Goal: Task Accomplishment & Management: Manage account settings

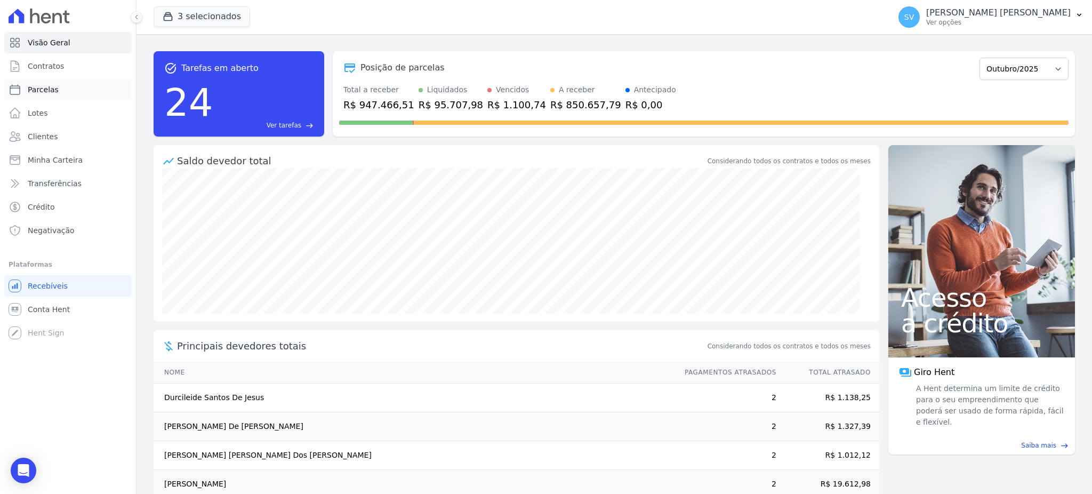
click at [45, 85] on span "Parcelas" at bounding box center [43, 89] width 31 height 11
select select
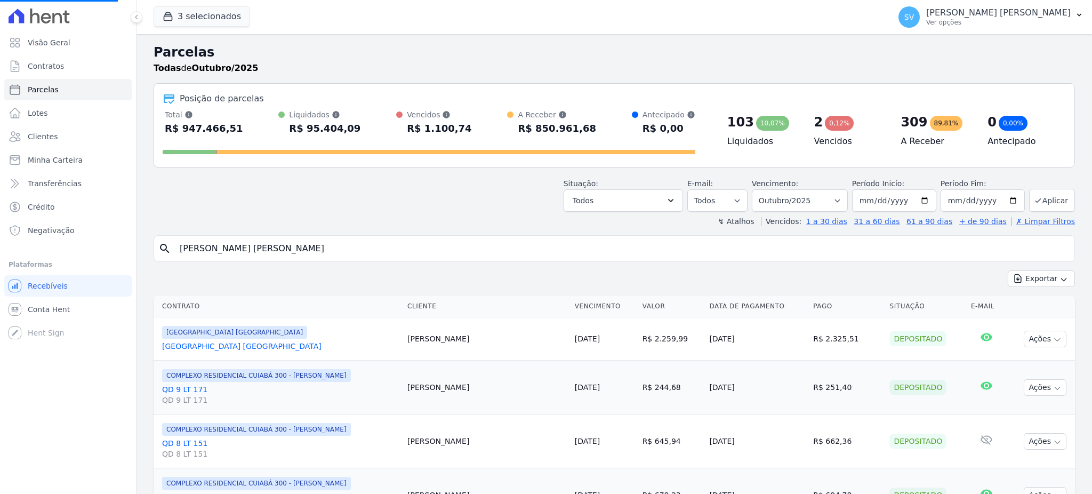
drag, startPoint x: 349, startPoint y: 251, endPoint x: 52, endPoint y: 255, distance: 296.6
click at [55, 254] on div "Visão Geral Contratos [GEOGRAPHIC_DATA] Lotes Clientes Minha Carteira Transferê…" at bounding box center [546, 247] width 1092 height 494
select select
click at [280, 249] on input "search" at bounding box center [621, 248] width 897 height 21
paste input "VITORIA [PERSON_NAME]"
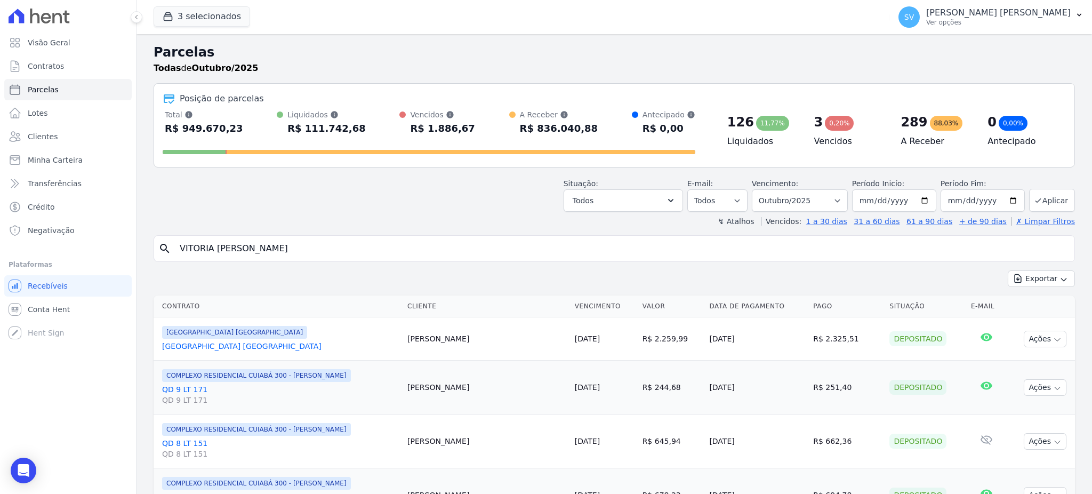
type input "VITORIA [PERSON_NAME]"
select select
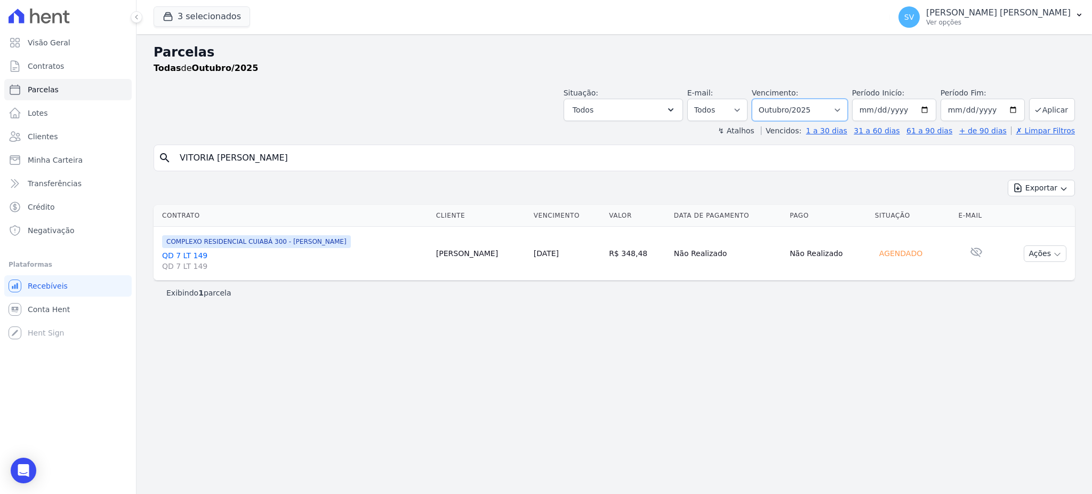
click at [826, 110] on select "[GEOGRAPHIC_DATA] por período ──────── Todos os meses Outubro/2022 Novembro/202…" at bounding box center [800, 110] width 96 height 22
select select "06/2025"
click at [767, 99] on select "[GEOGRAPHIC_DATA] por período ──────── Todos os meses Outubro/2022 Novembro/202…" at bounding box center [800, 110] width 96 height 22
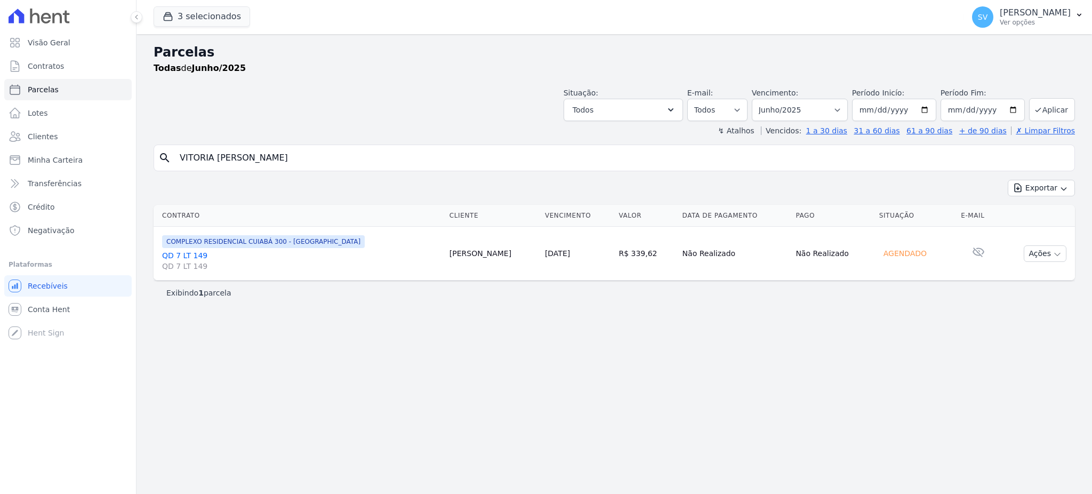
select select
click at [848, 109] on select "Filtrar por período ──────── Todos os meses Outubro/2022 Novembro/2022 Dezembro…" at bounding box center [800, 110] width 96 height 22
click at [44, 131] on span "Clientes" at bounding box center [43, 136] width 30 height 11
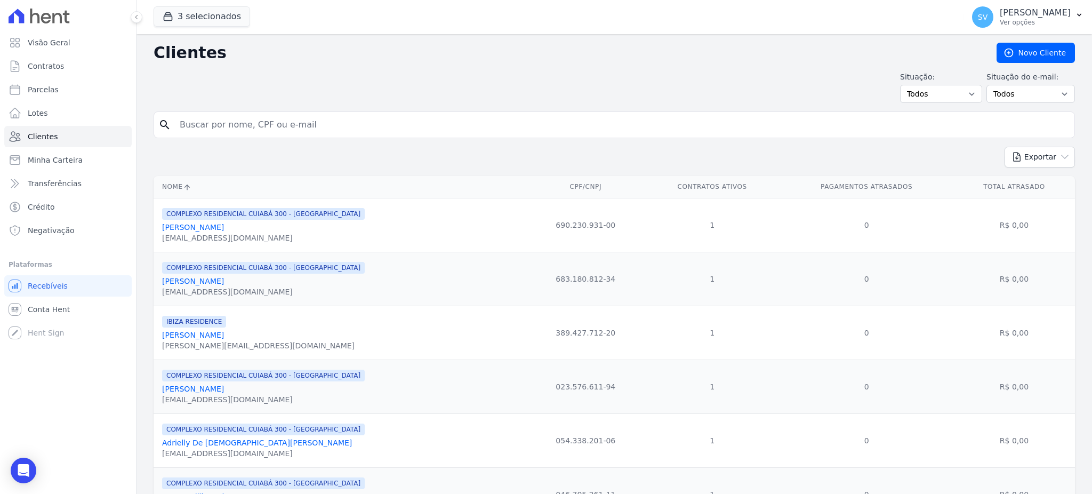
click at [373, 127] on input "search" at bounding box center [621, 124] width 897 height 21
paste input "VITORIA CAROLINE DA SILVA GASPARETTO"
type input "VITORIA CAROLINE DA SILVA GASPARETTO"
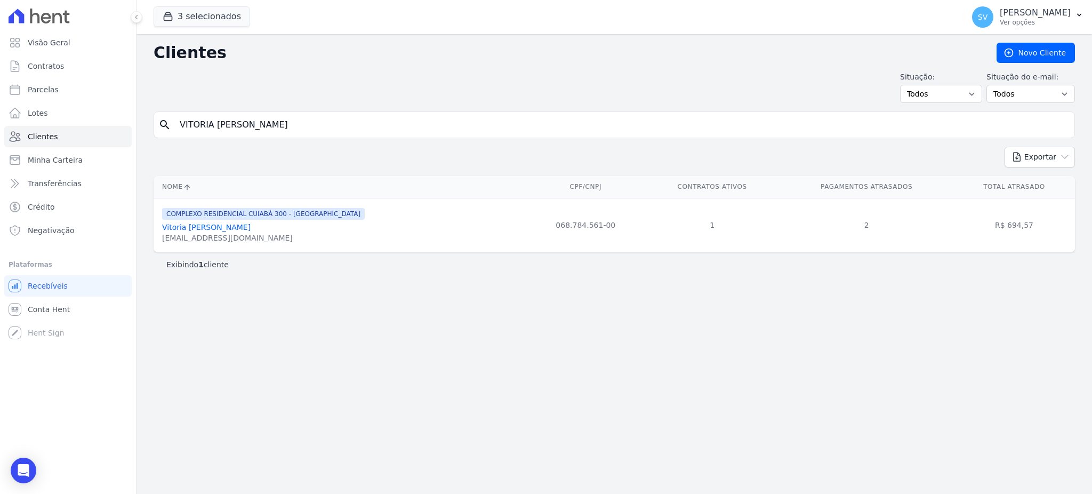
click at [237, 230] on link "Vitoria Caroline Da Silva Gasparetto" at bounding box center [206, 227] width 89 height 9
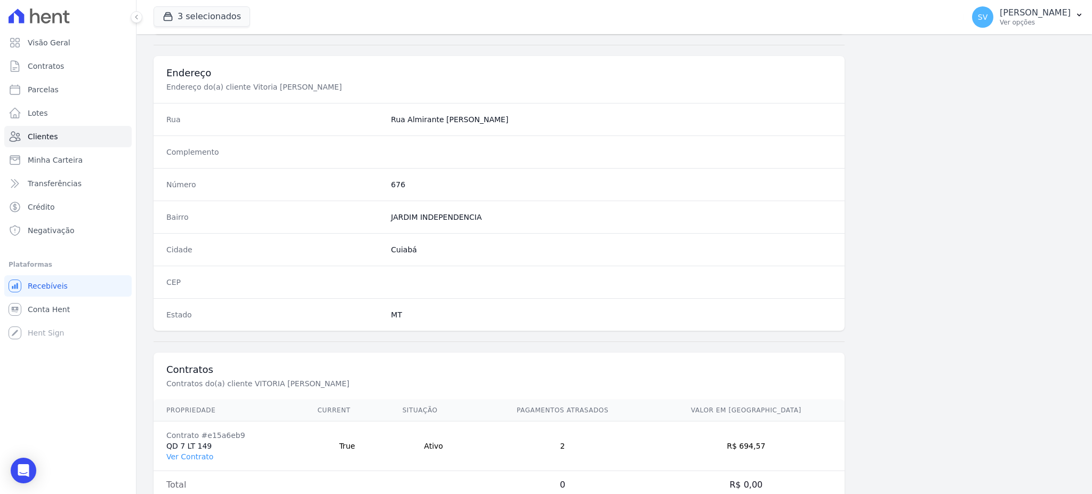
scroll to position [505, 0]
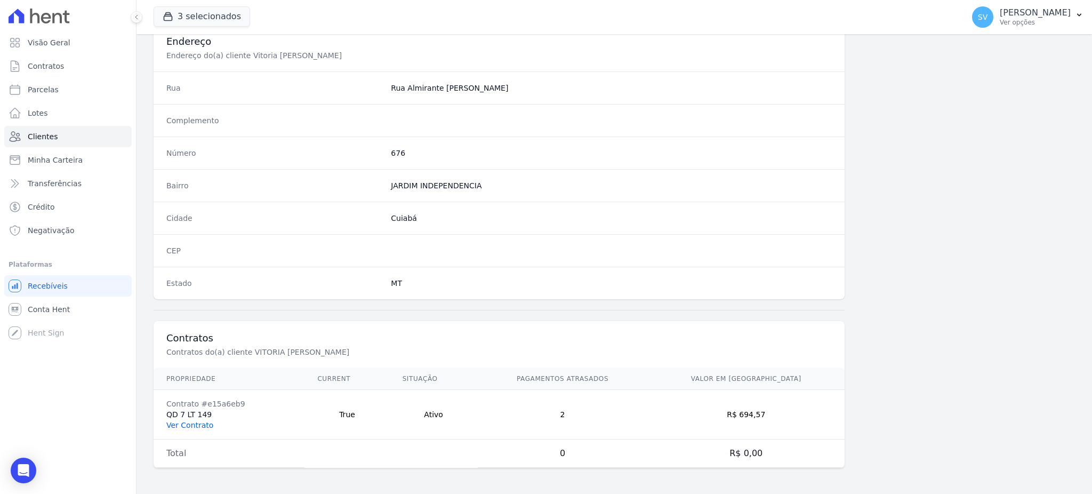
click at [191, 424] on link "Ver Contrato" at bounding box center [189, 425] width 47 height 9
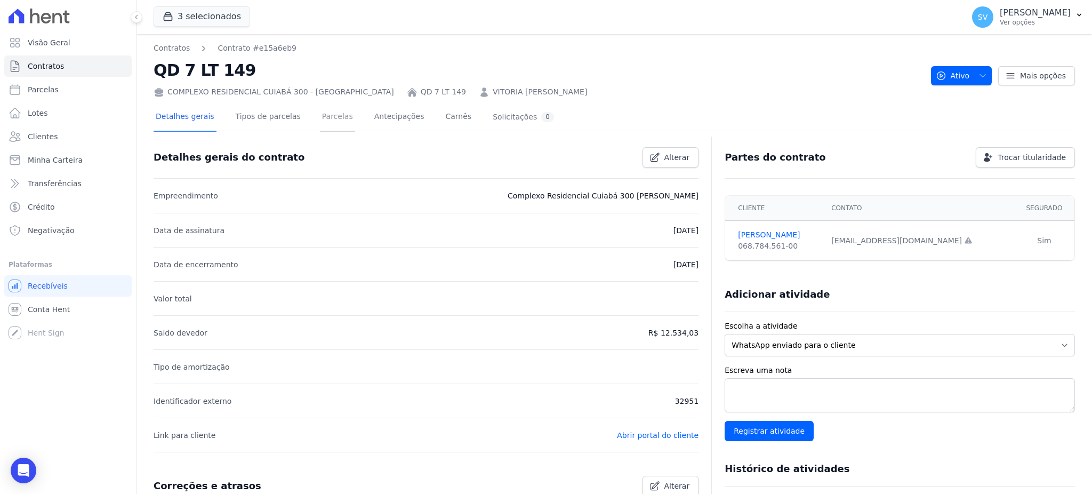
click at [325, 110] on link "Parcelas" at bounding box center [337, 117] width 35 height 28
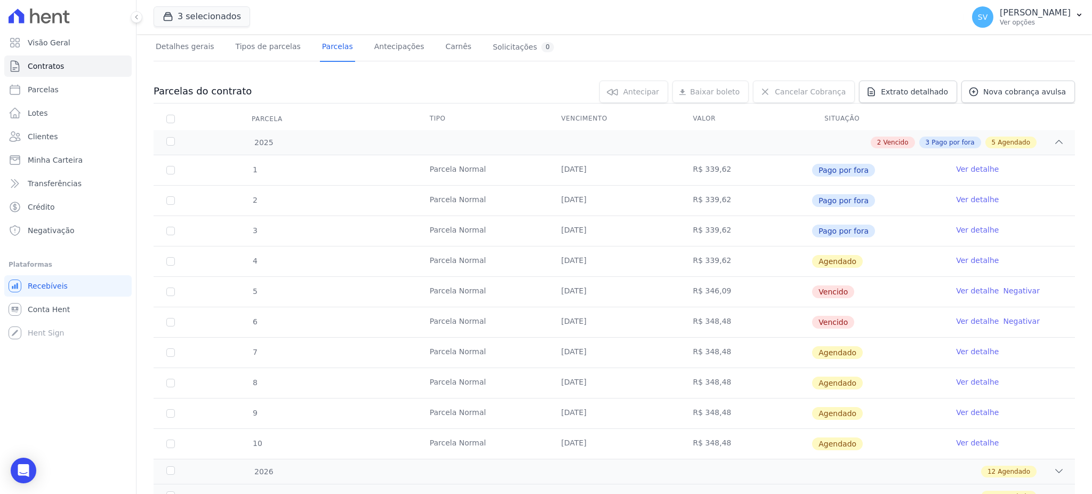
scroll to position [141, 0]
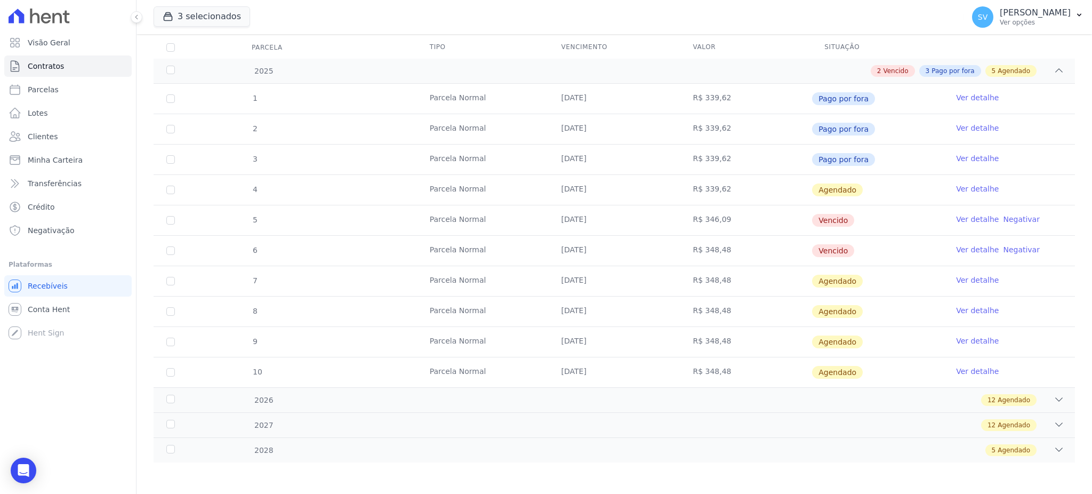
click at [956, 214] on link "Ver detalhe" at bounding box center [977, 219] width 43 height 11
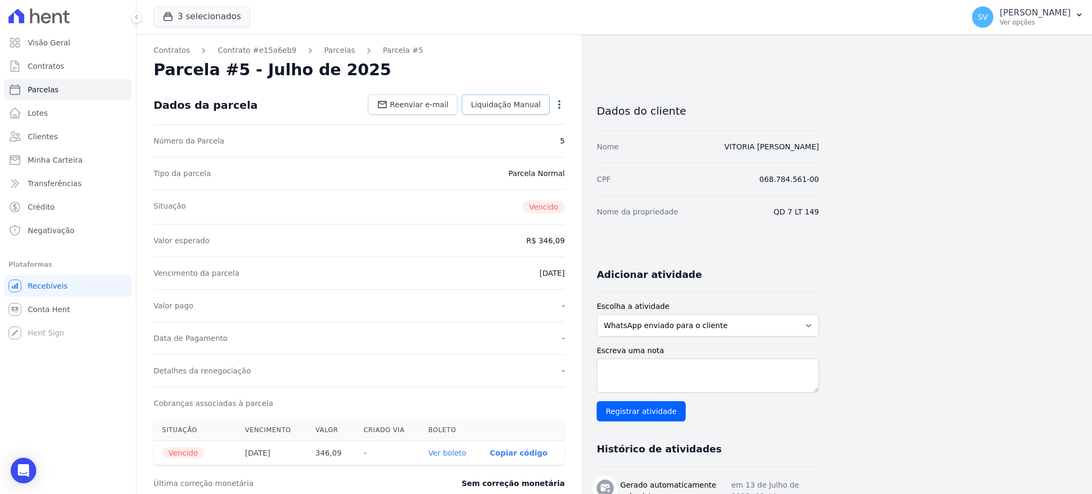
click at [543, 105] on link "Liquidação Manual" at bounding box center [506, 104] width 88 height 20
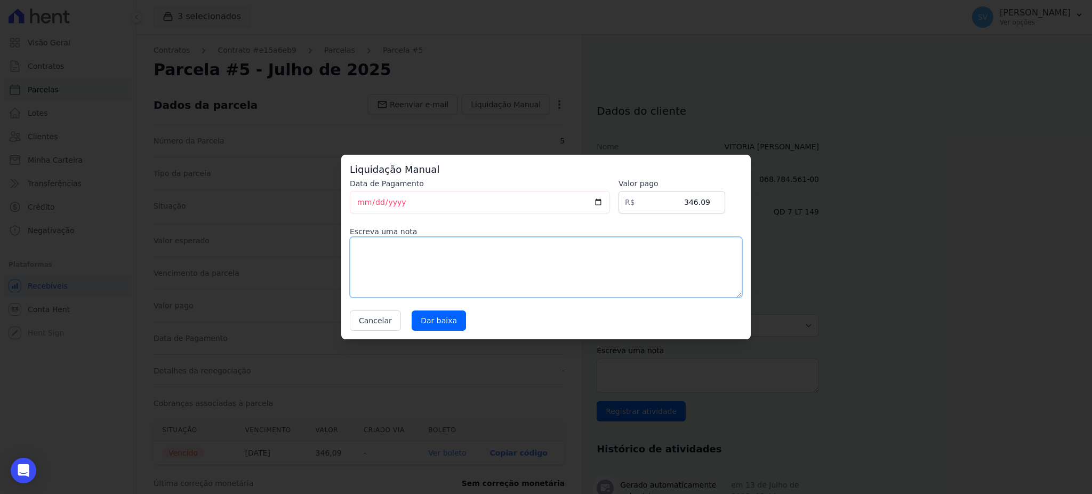
click at [517, 252] on textarea at bounding box center [546, 267] width 393 height 61
type textarea "p"
type textarea "PAGAMENTO VIA PIX CONSTRUTORA."
drag, startPoint x: 435, startPoint y: 312, endPoint x: 440, endPoint y: 316, distance: 6.4
click at [436, 312] on input "Dar baixa" at bounding box center [439, 320] width 54 height 20
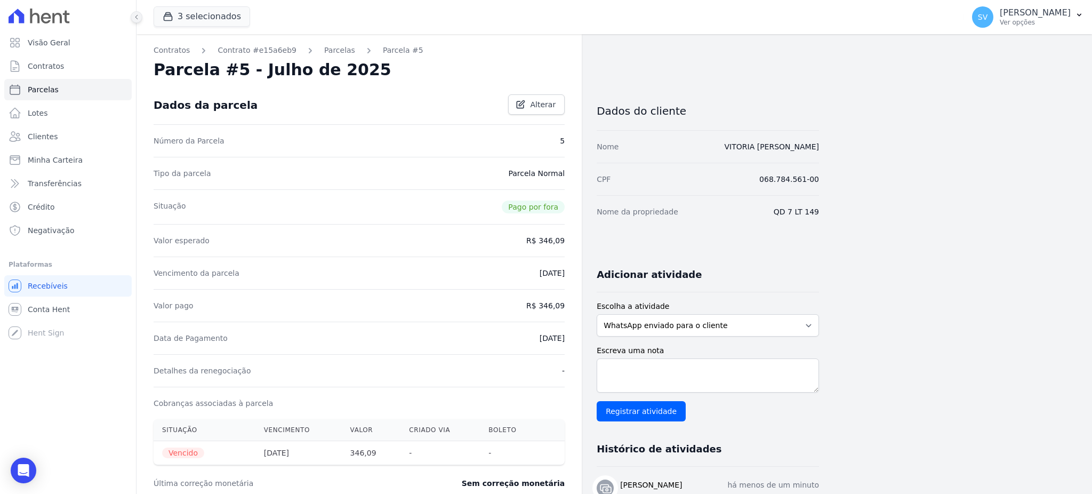
click at [140, 20] on button at bounding box center [137, 17] width 12 height 12
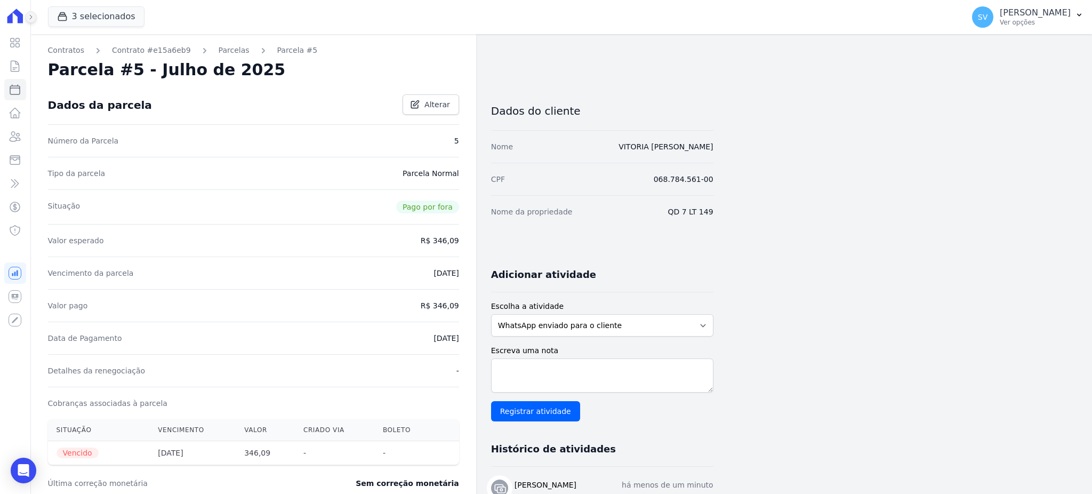
click at [29, 15] on icon at bounding box center [31, 17] width 6 height 6
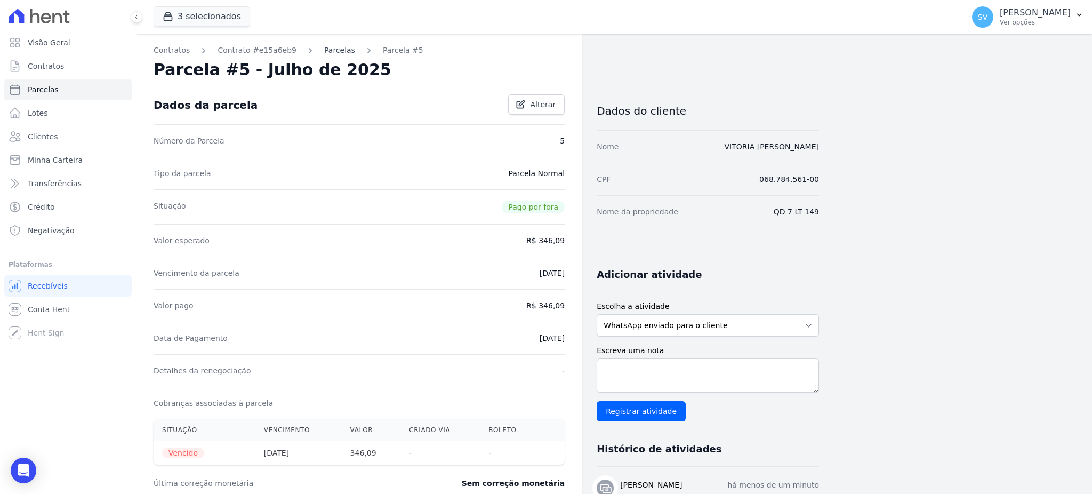
click at [331, 51] on link "Parcelas" at bounding box center [339, 50] width 31 height 11
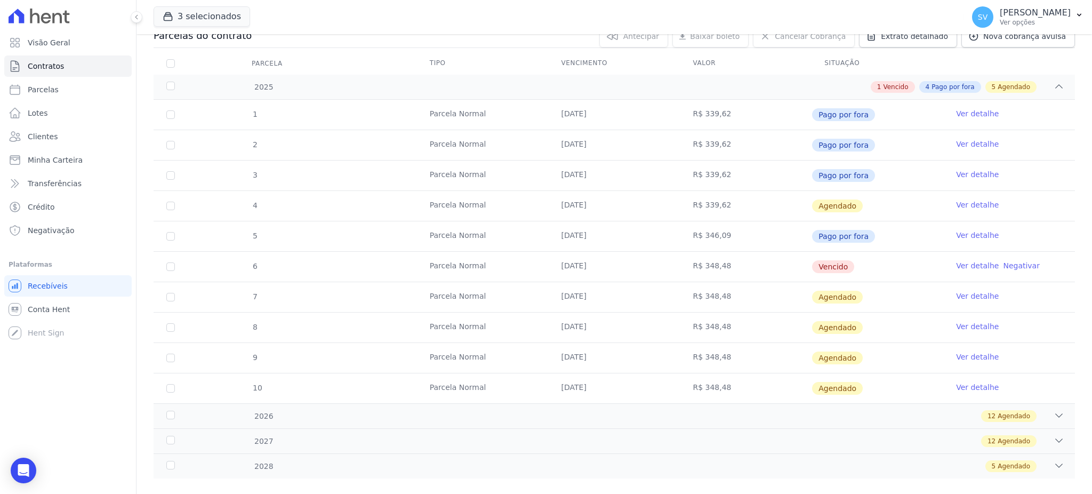
scroll to position [141, 0]
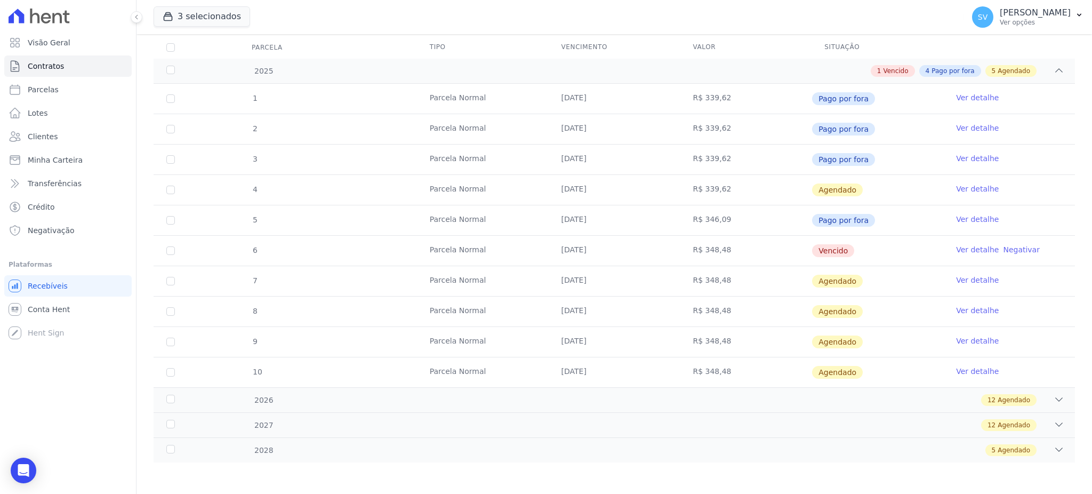
click at [963, 245] on link "Ver detalhe" at bounding box center [977, 249] width 43 height 11
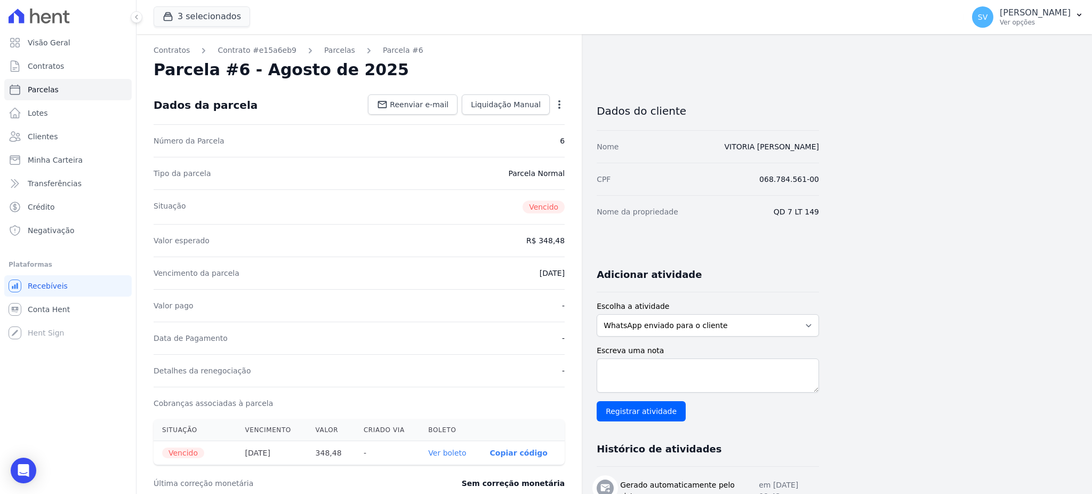
click at [556, 105] on icon "button" at bounding box center [559, 104] width 11 height 11
click at [529, 103] on span "Liquidação Manual" at bounding box center [506, 104] width 70 height 11
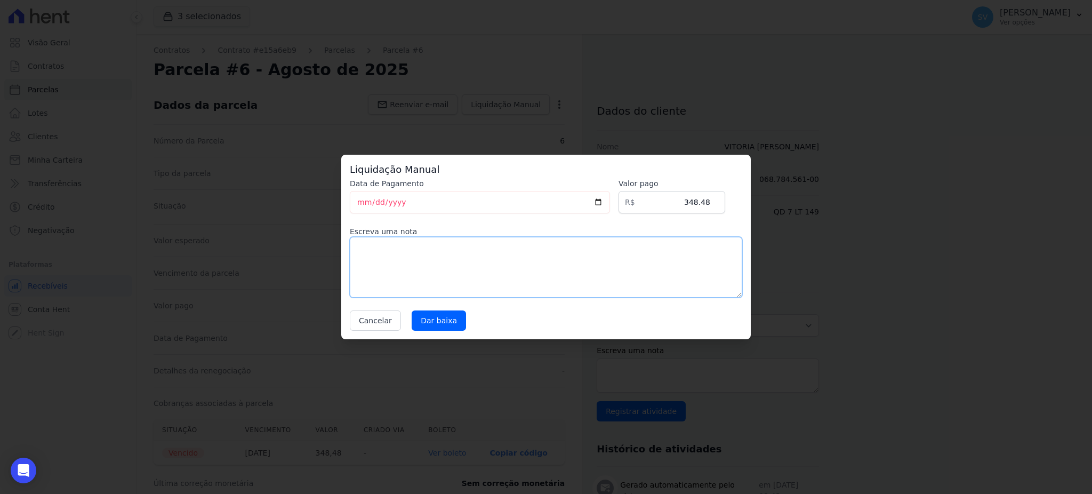
click at [374, 248] on textarea at bounding box center [546, 267] width 393 height 61
type textarea "p"
type textarea "PAGAMENTO VIA PIX DIRETO COM A CONSTRUTORA."
click at [440, 318] on input "Dar baixa" at bounding box center [439, 320] width 54 height 20
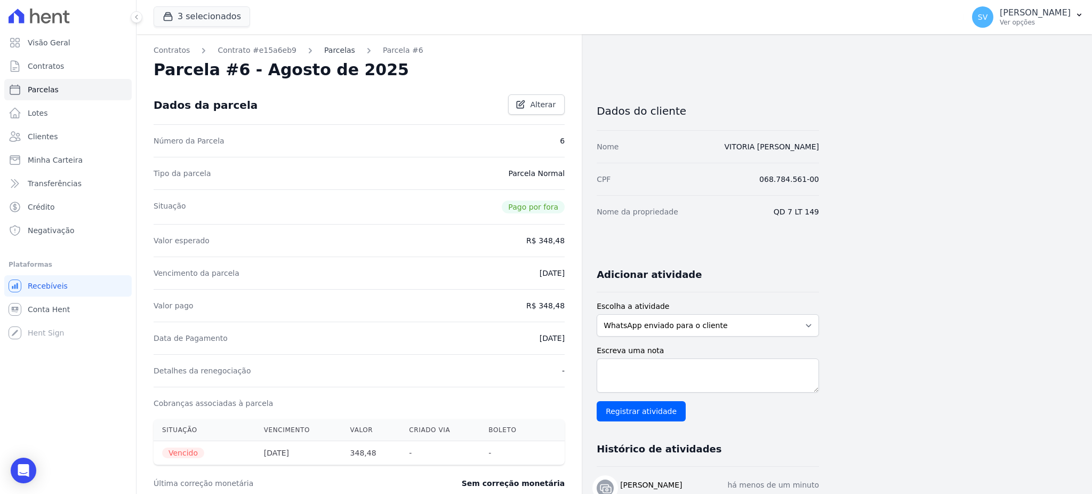
click at [329, 53] on link "Parcelas" at bounding box center [339, 50] width 31 height 11
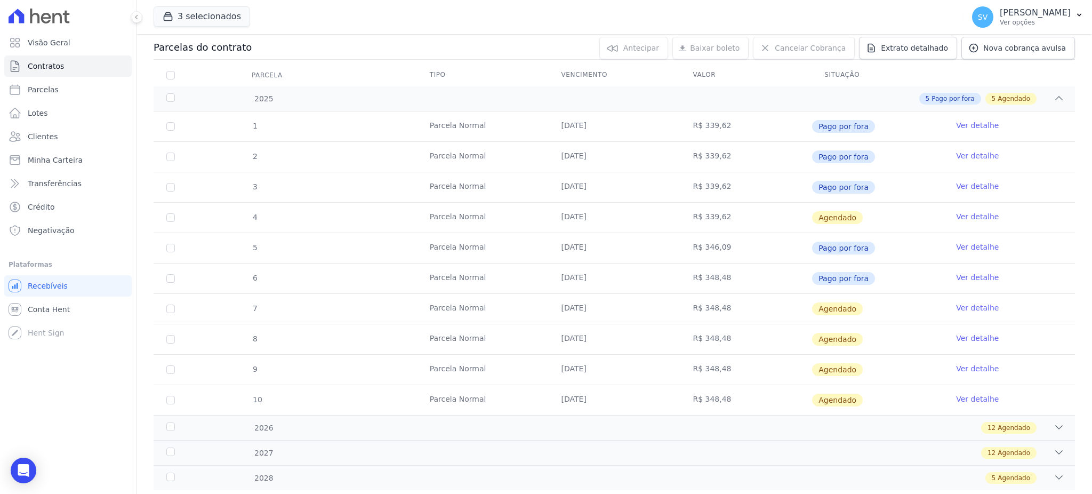
scroll to position [141, 0]
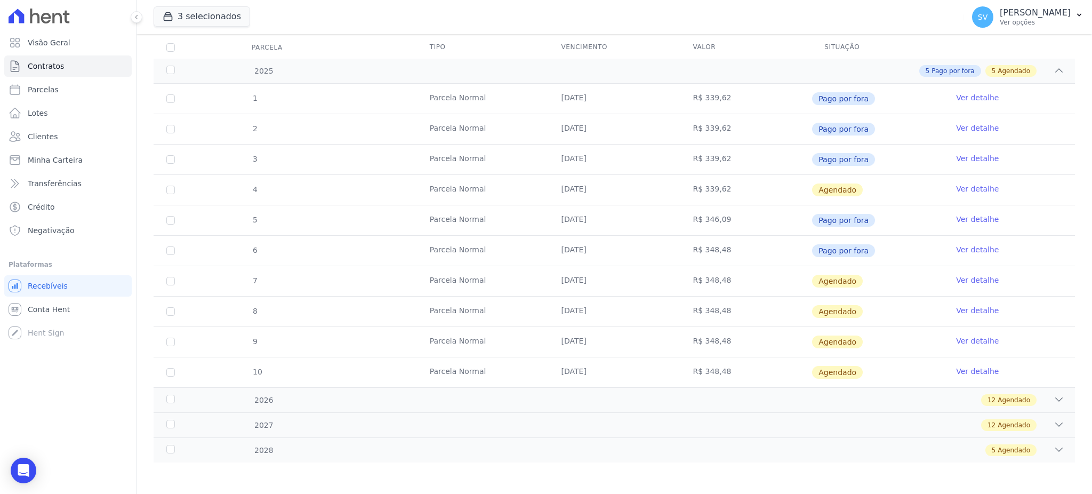
click at [969, 280] on link "Ver detalhe" at bounding box center [977, 280] width 43 height 11
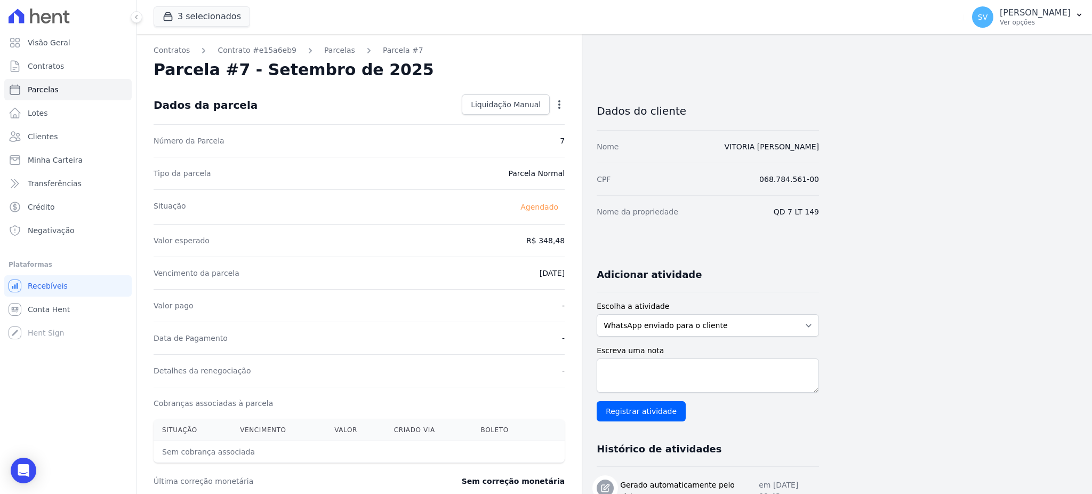
click at [558, 99] on icon "button" at bounding box center [559, 104] width 11 height 11
click at [388, 230] on div "Valor esperado R$ 348,48" at bounding box center [359, 240] width 411 height 33
click at [559, 103] on icon "button" at bounding box center [559, 104] width 2 height 9
click at [557, 102] on icon "button" at bounding box center [559, 104] width 11 height 11
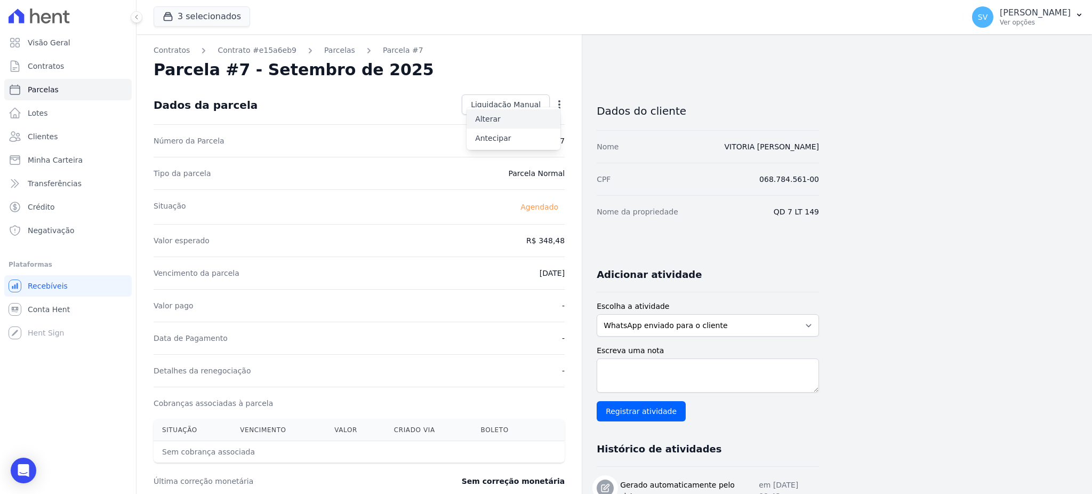
click at [530, 118] on link "Alterar" at bounding box center [514, 118] width 94 height 19
click at [339, 138] on div "Número da Parcela 7" at bounding box center [359, 139] width 411 height 33
click at [509, 99] on span "Cancelar" at bounding box center [495, 104] width 33 height 11
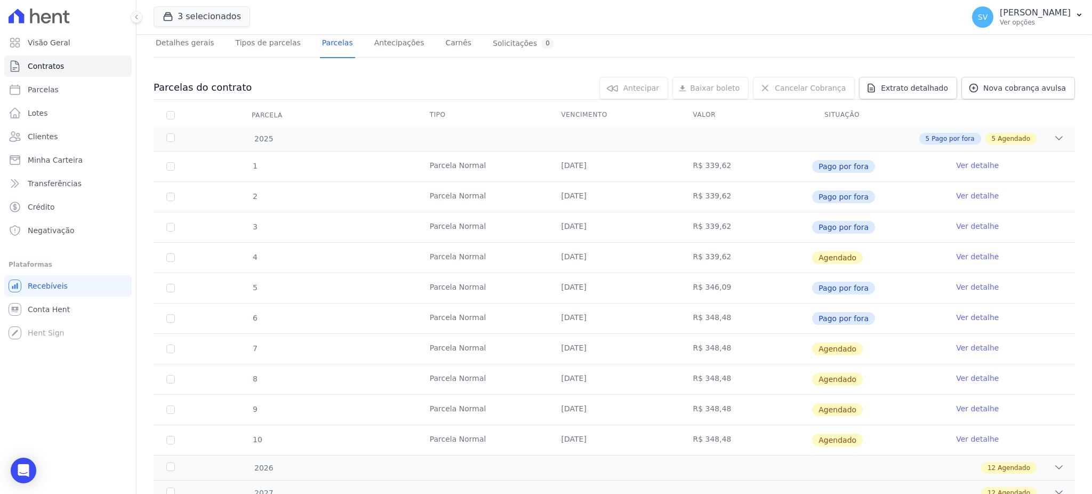
scroll to position [141, 0]
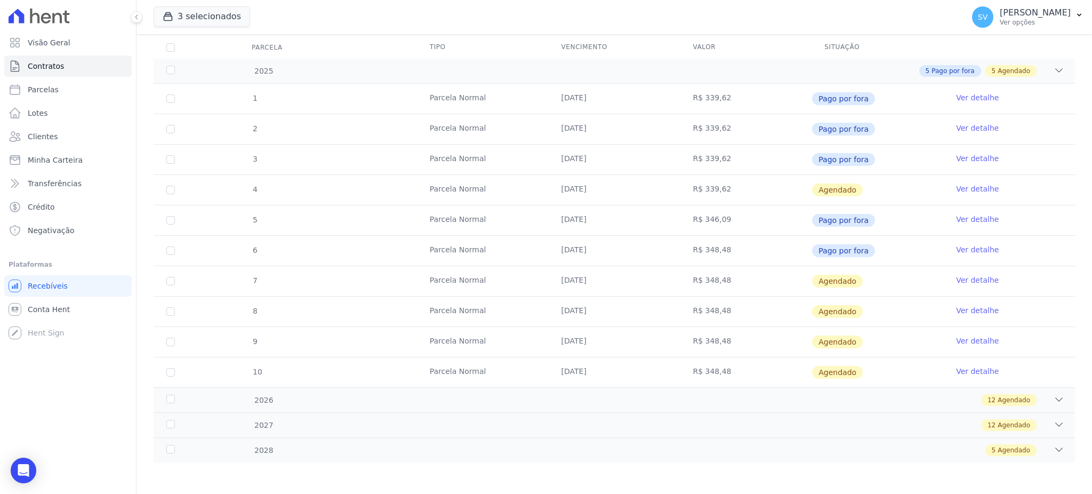
click at [975, 276] on link "Ver detalhe" at bounding box center [977, 280] width 43 height 11
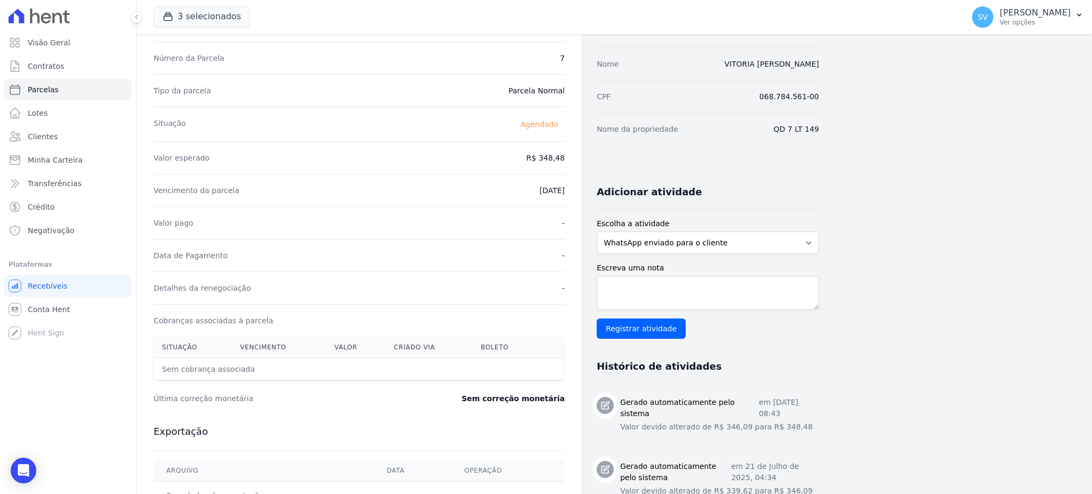
scroll to position [235, 0]
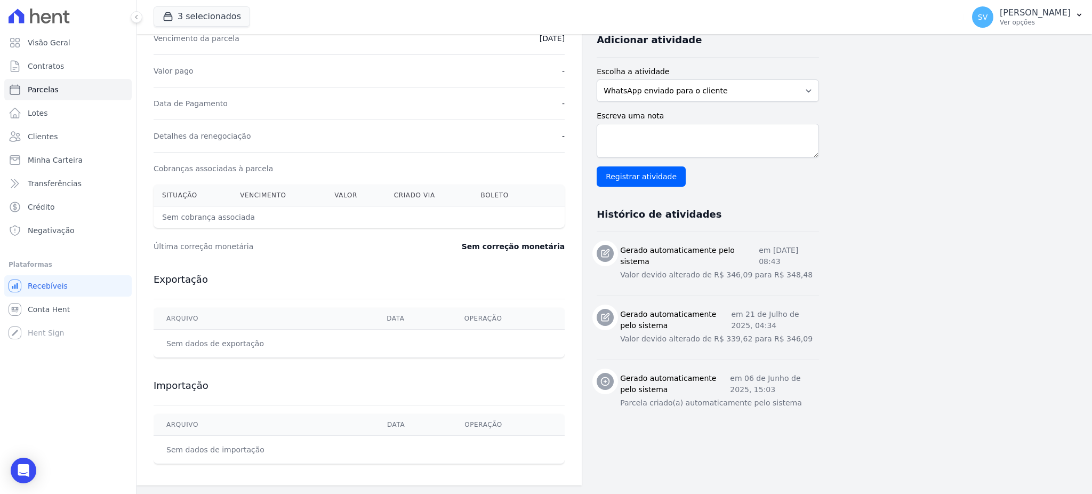
drag, startPoint x: 440, startPoint y: 282, endPoint x: 326, endPoint y: 311, distance: 117.9
click at [326, 311] on th "Arquivo" at bounding box center [264, 319] width 220 height 22
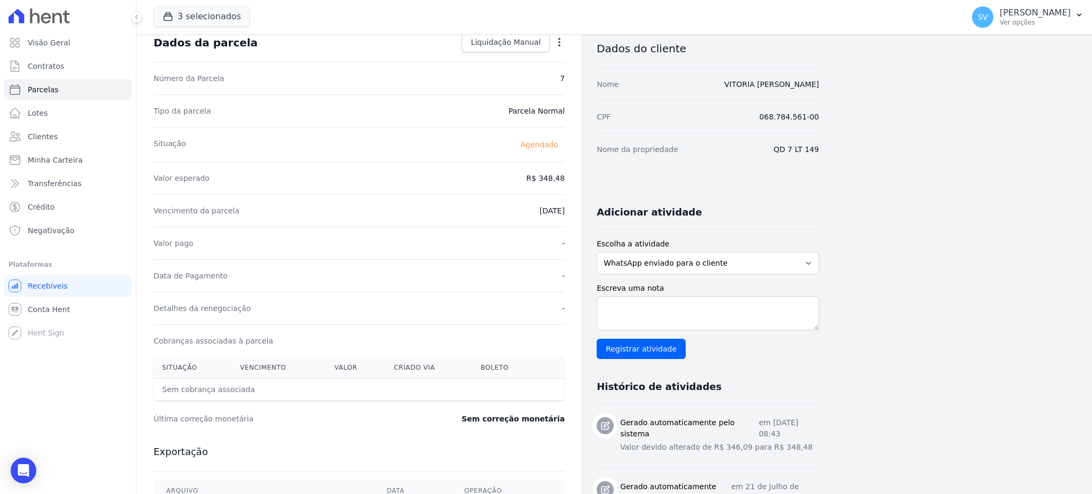
scroll to position [0, 0]
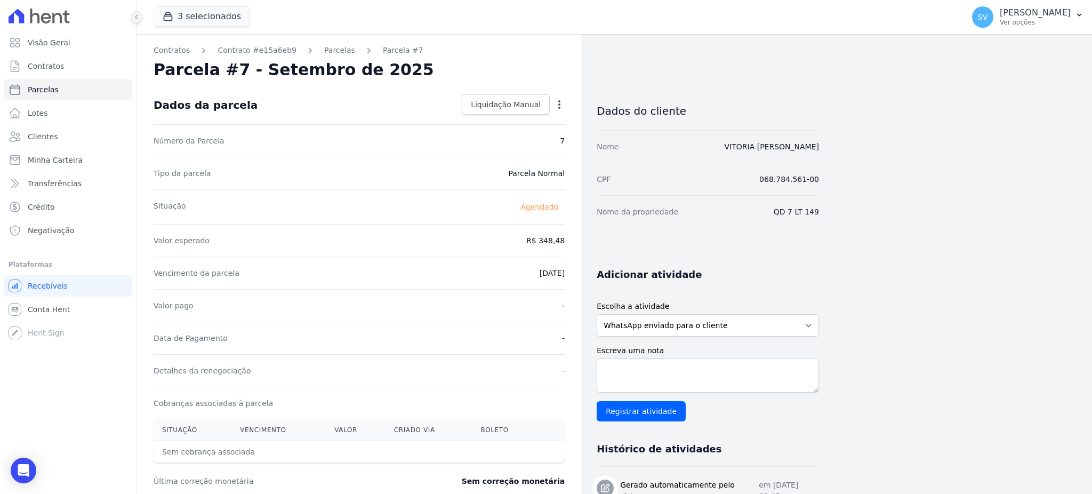
click at [134, 18] on icon at bounding box center [136, 17] width 6 height 6
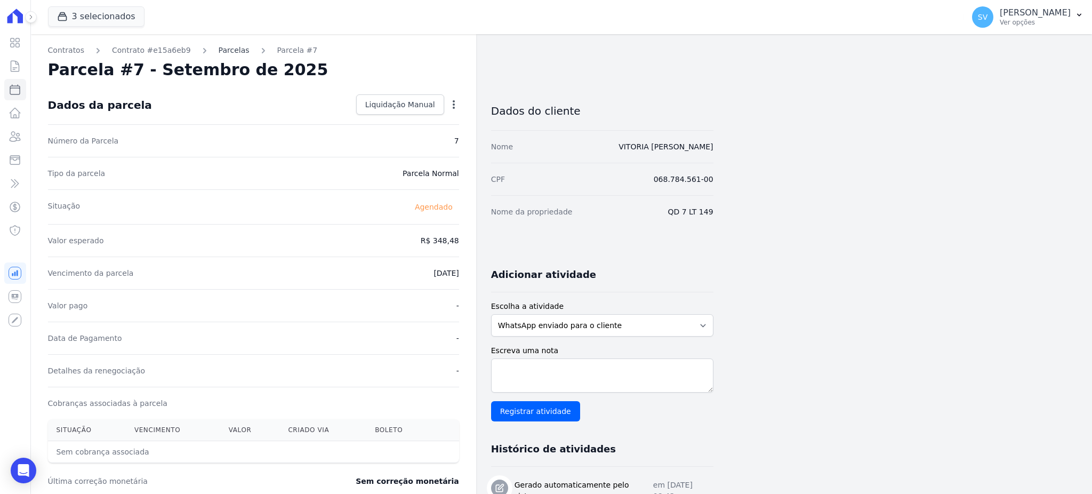
click at [222, 46] on link "Parcelas" at bounding box center [234, 50] width 31 height 11
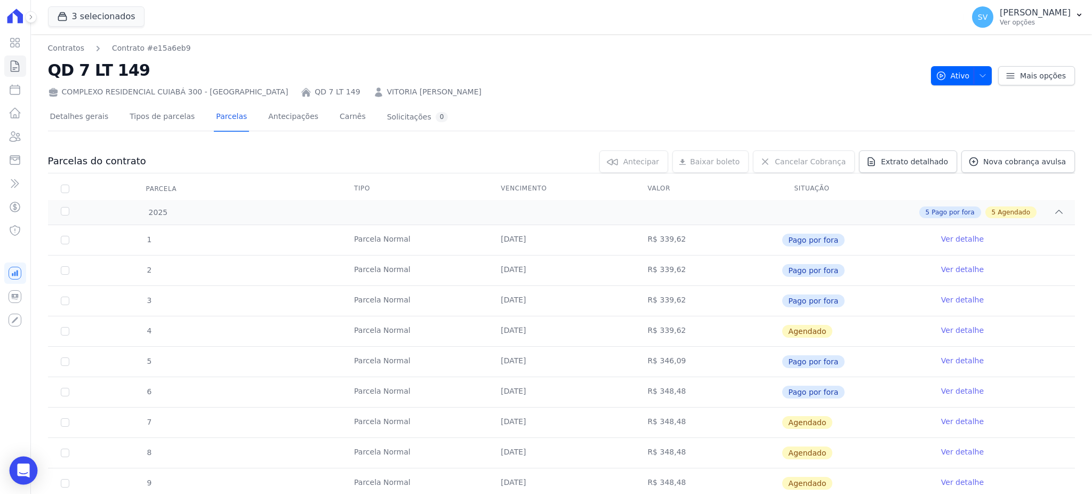
click at [18, 467] on icon "Open Intercom Messenger" at bounding box center [24, 471] width 14 height 14
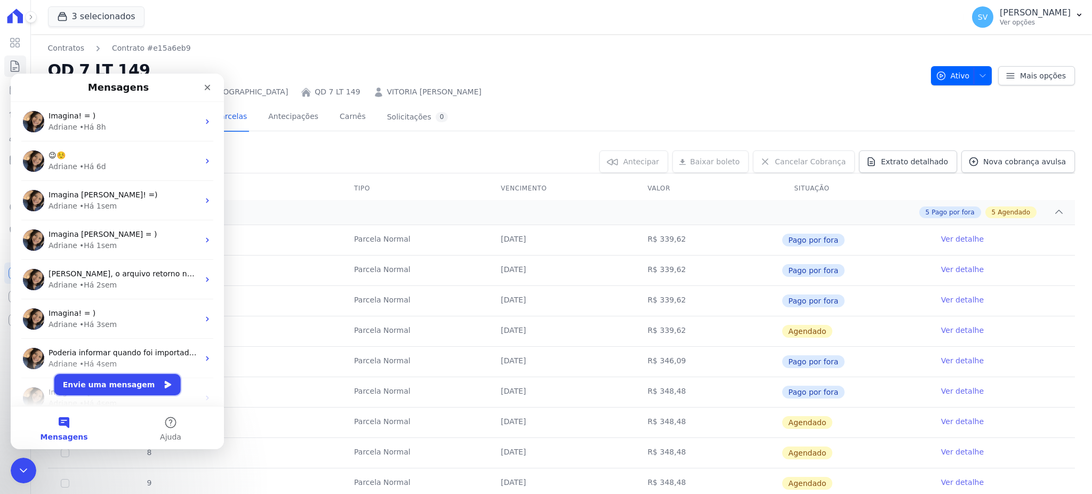
click at [108, 374] on button "Envie uma mensagem" at bounding box center [117, 384] width 126 height 21
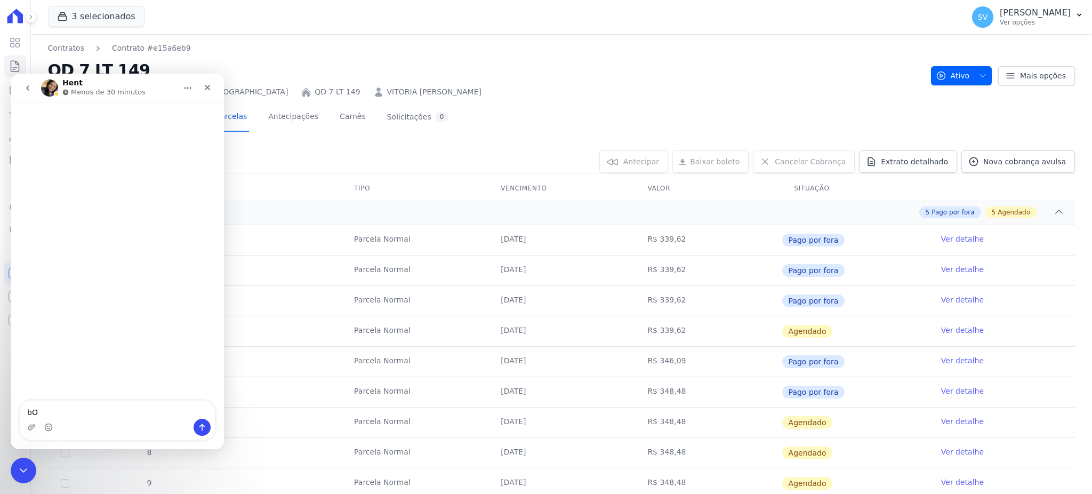
type textarea "b"
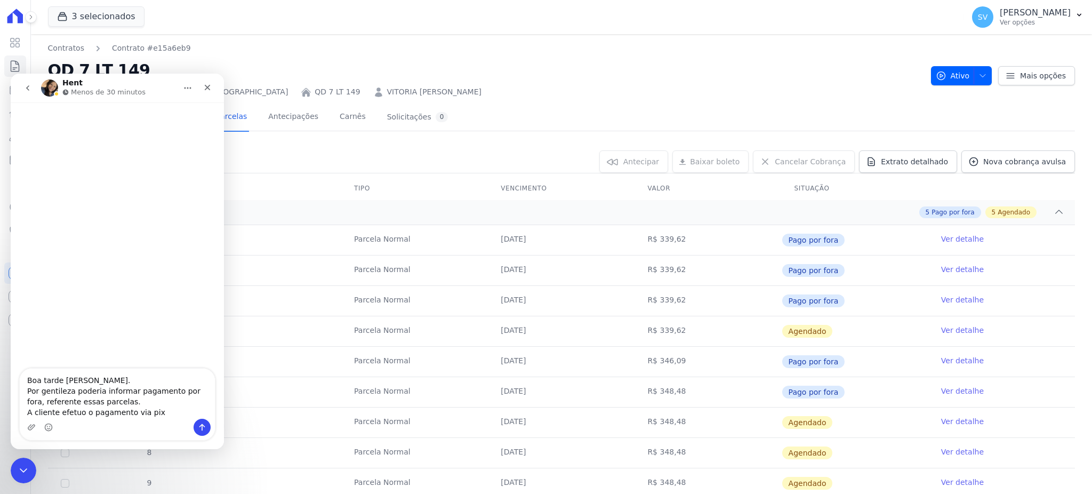
type textarea "Boa tarde Adriane. Por gentileza poderia informar pagamento por fora, referente…"
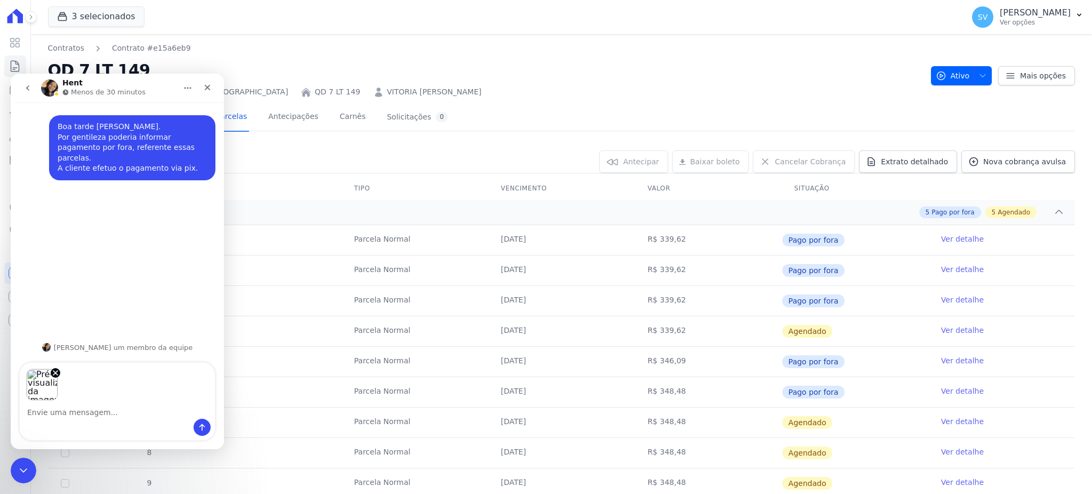
click at [91, 410] on textarea "Envie uma mensagem..." at bounding box center [117, 410] width 195 height 18
type textarea "Vitoria caroline da silva caspareto."
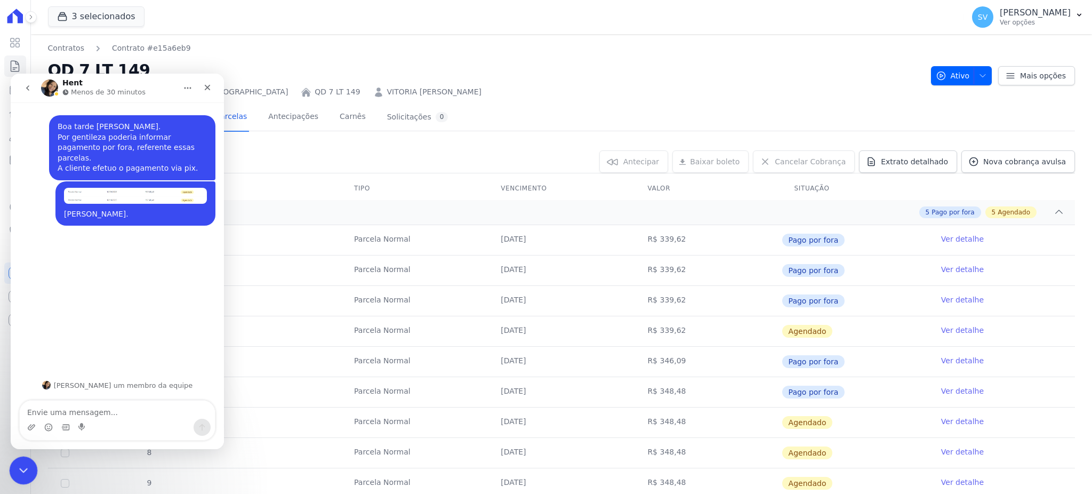
click at [28, 468] on icon "Encerramento do Messenger da Intercom" at bounding box center [21, 468] width 13 height 13
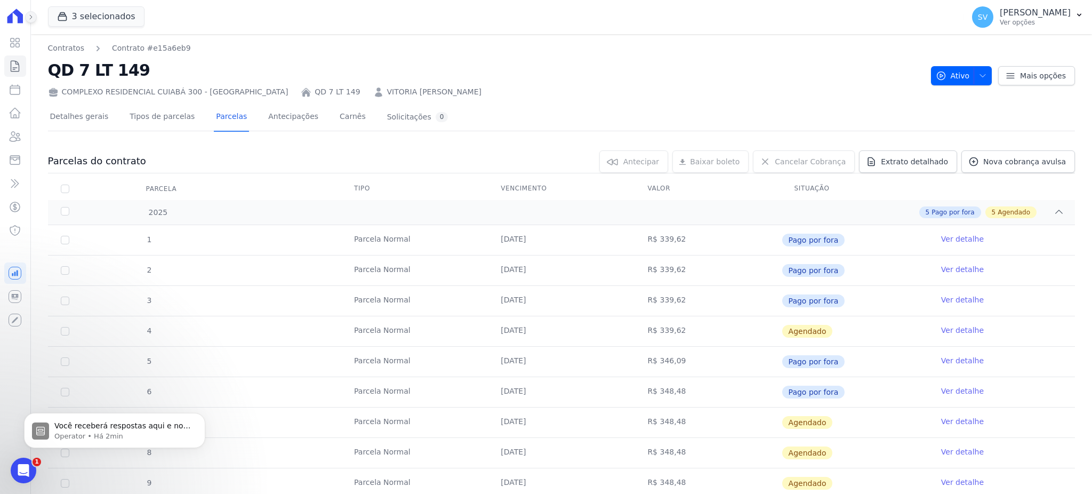
click at [29, 17] on icon at bounding box center [31, 17] width 6 height 6
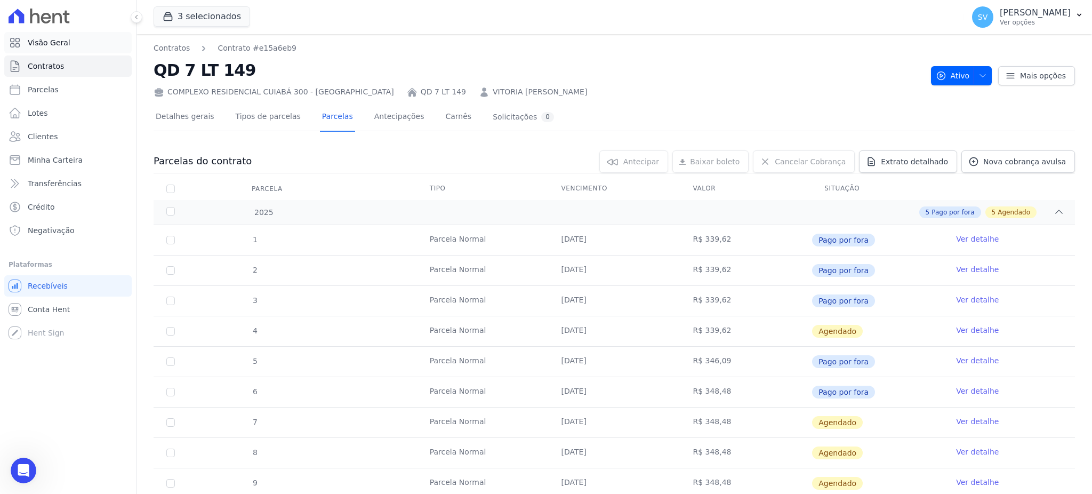
click at [53, 46] on span "Visão Geral" at bounding box center [49, 42] width 43 height 11
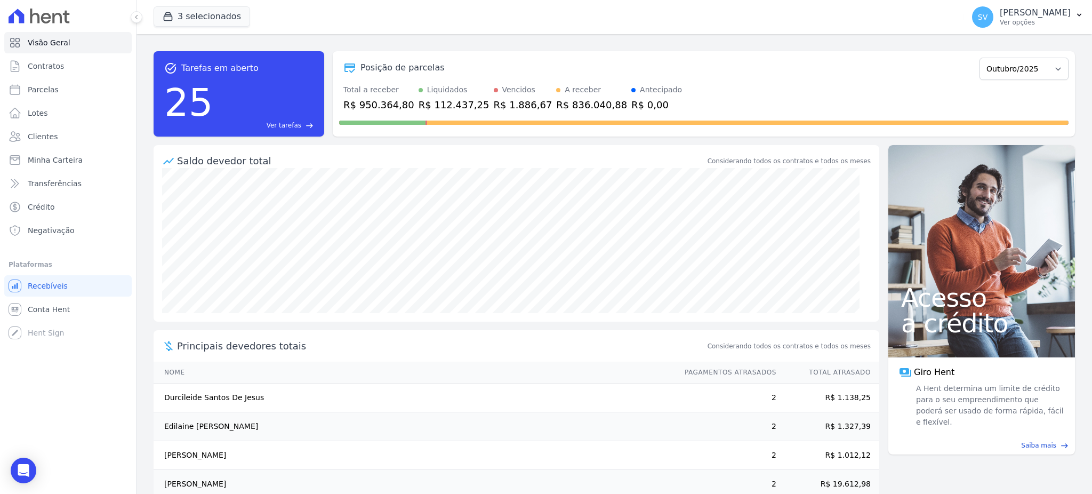
click at [169, 5] on div "3 selecionados CONSTRUTORA E IMOBILIARIA FARIAS BAHAMAS EAST VILLAGE COMPLEXO R…" at bounding box center [557, 16] width 806 height 35
click at [23, 474] on icon "Abertura do Messenger da Intercom" at bounding box center [22, 469] width 18 height 18
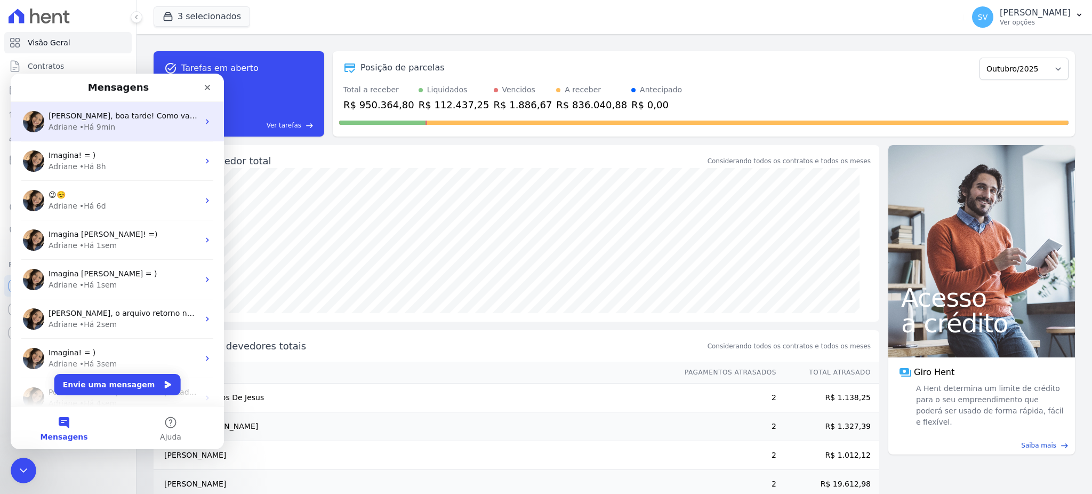
click at [91, 127] on div "• Há 9min" at bounding box center [97, 127] width 36 height 11
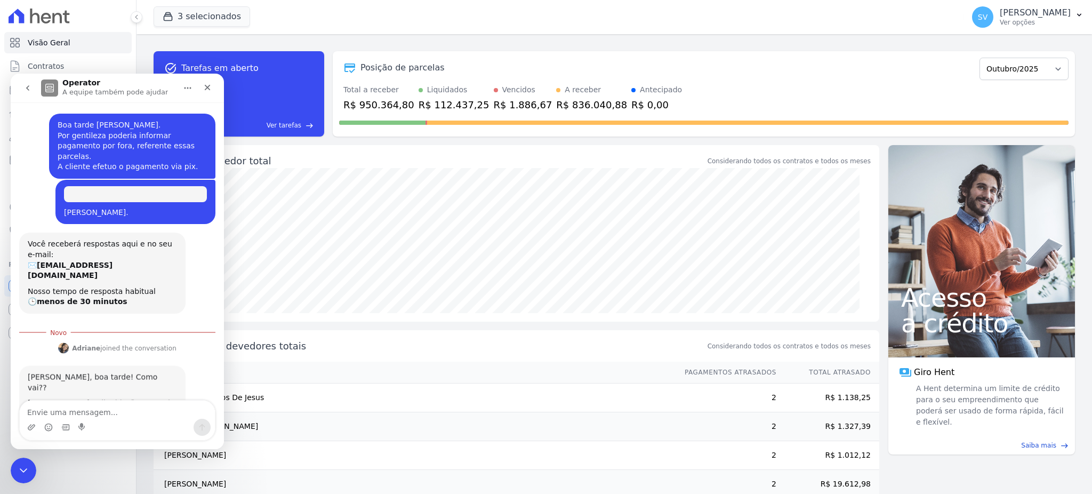
scroll to position [89, 0]
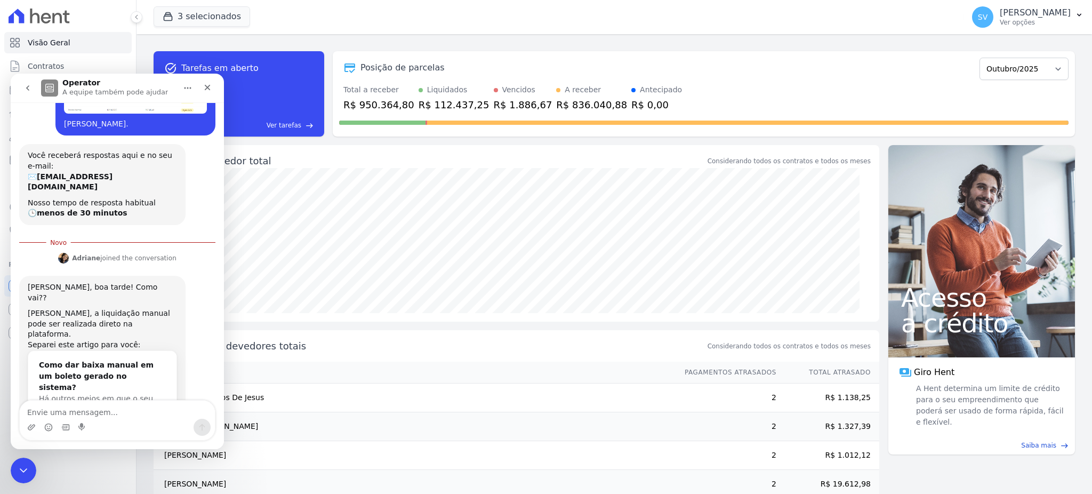
click at [97, 414] on textarea "Envie uma mensagem..." at bounding box center [117, 410] width 195 height 18
type textarea "Eles não foram gerados"
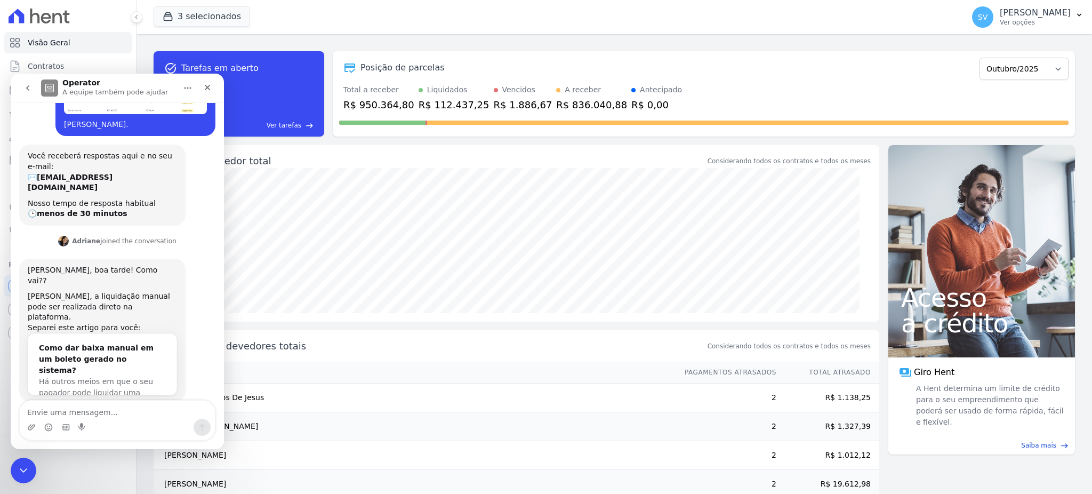
scroll to position [103, 0]
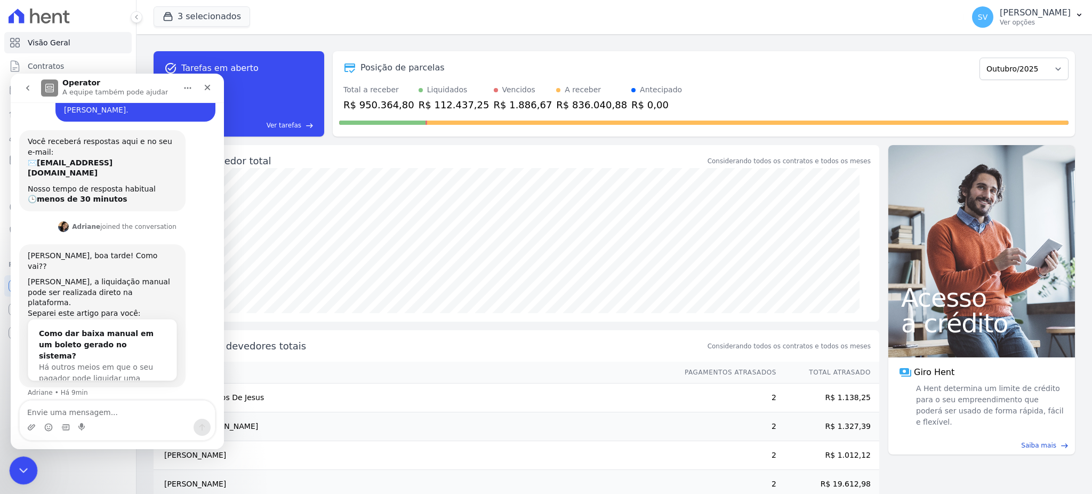
click at [19, 467] on icon "Encerramento do Messenger da Intercom" at bounding box center [21, 468] width 13 height 13
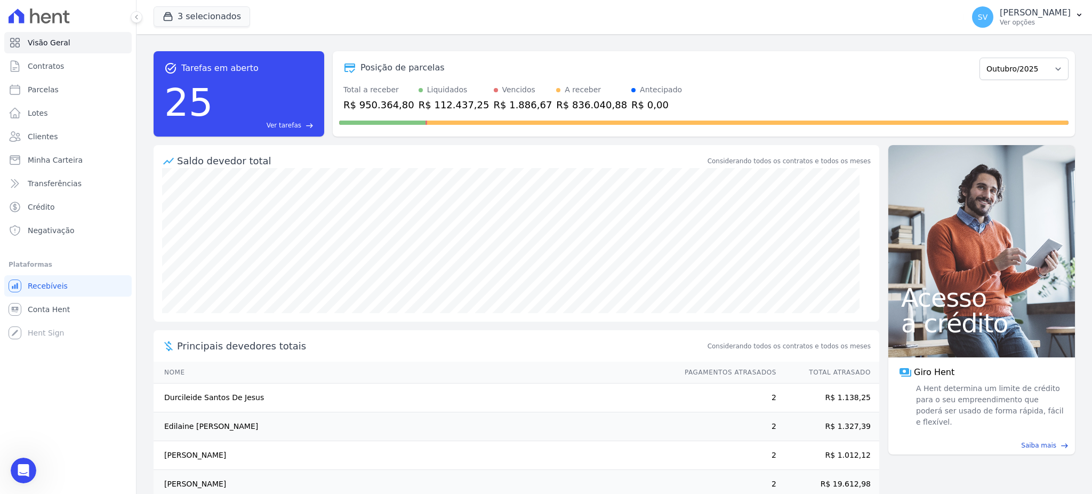
scroll to position [145, 0]
click at [21, 460] on div "Abertura do Messenger da Intercom" at bounding box center [21, 468] width 35 height 35
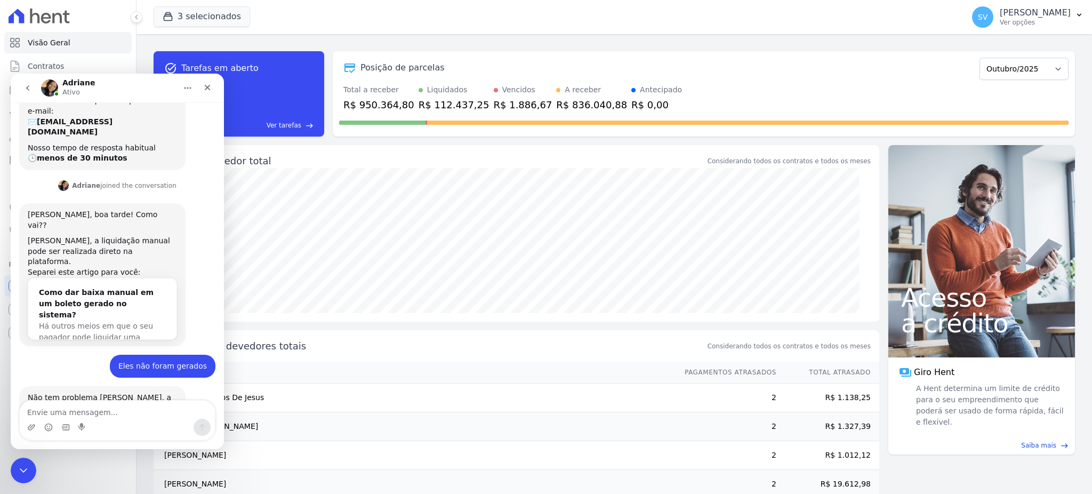
click at [86, 413] on textarea "Envie uma mensagem..." at bounding box center [117, 410] width 195 height 18
type textarea "Assim,"
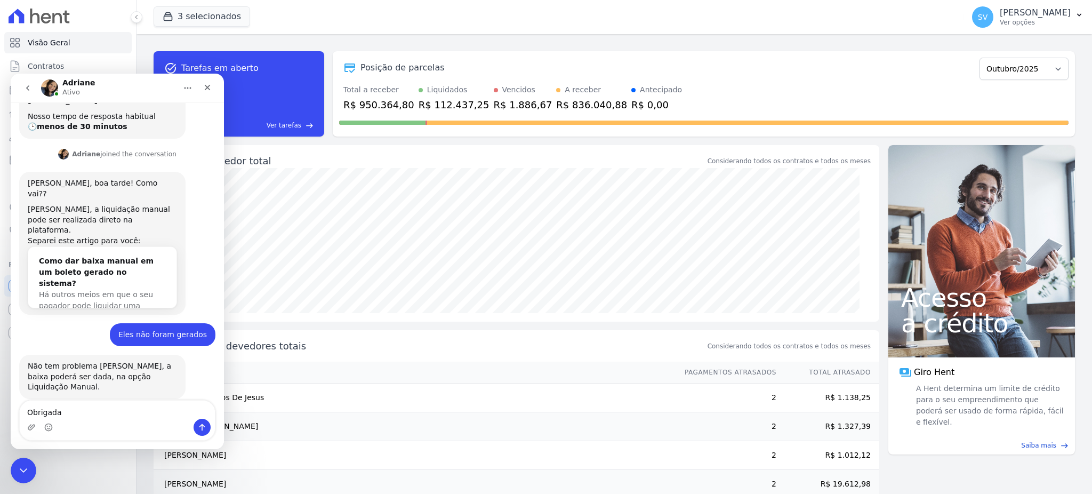
type textarea "Obrigada."
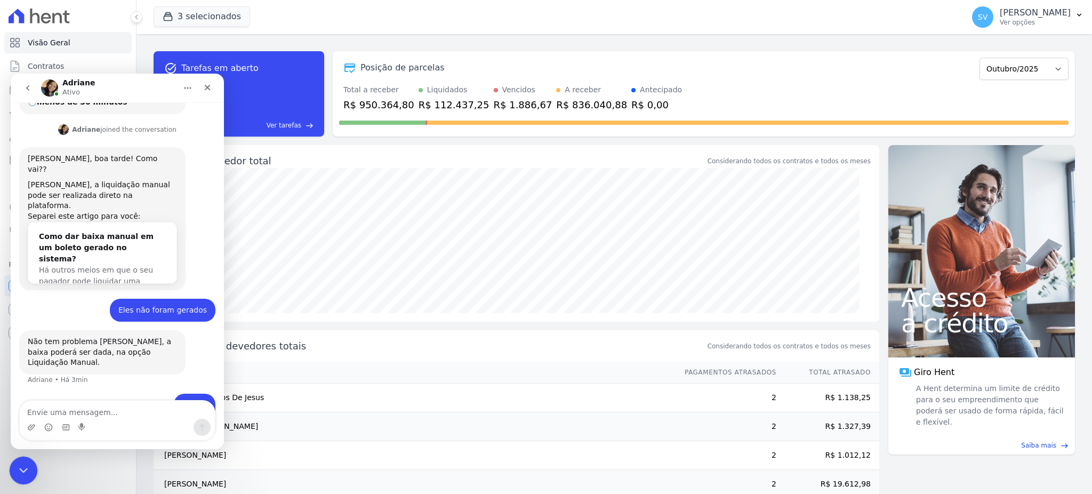
click at [24, 473] on icon "Encerramento do Messenger da Intercom" at bounding box center [21, 468] width 13 height 13
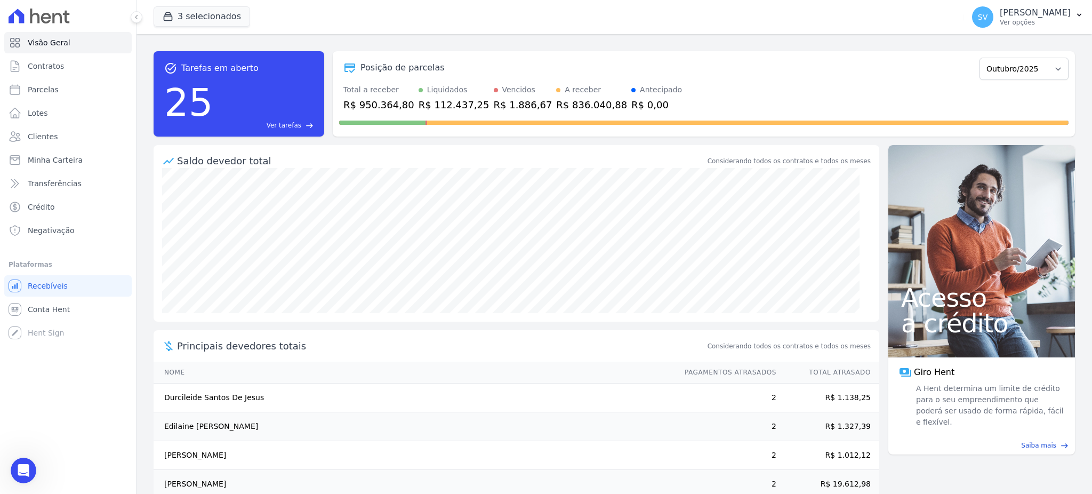
scroll to position [233, 0]
drag, startPoint x: 53, startPoint y: 134, endPoint x: 74, endPoint y: 137, distance: 21.5
click at [54, 135] on span "Clientes" at bounding box center [43, 136] width 30 height 11
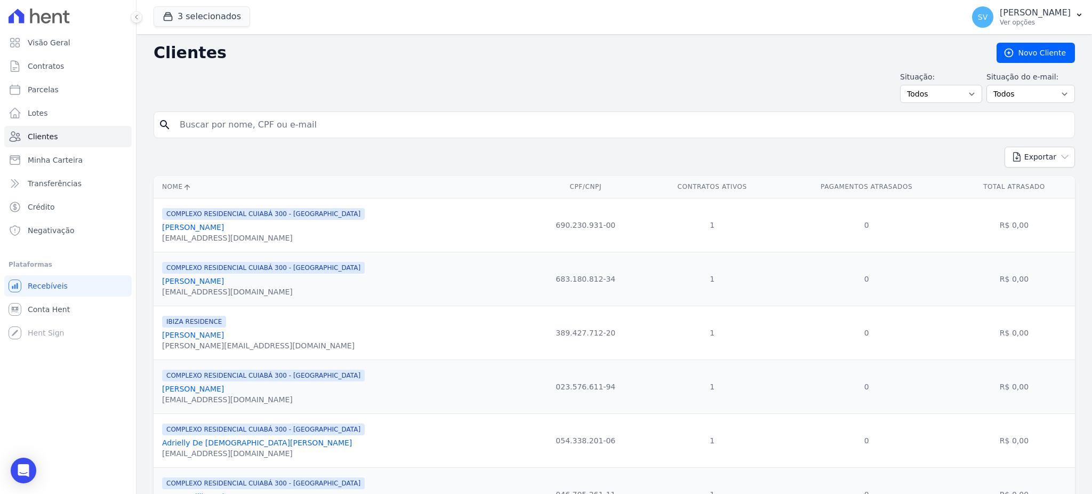
click at [306, 126] on input "search" at bounding box center [621, 124] width 897 height 21
paste input "Sérgio Mitsuo Tamura"
type input "Sérgio Mitsuo Tamura"
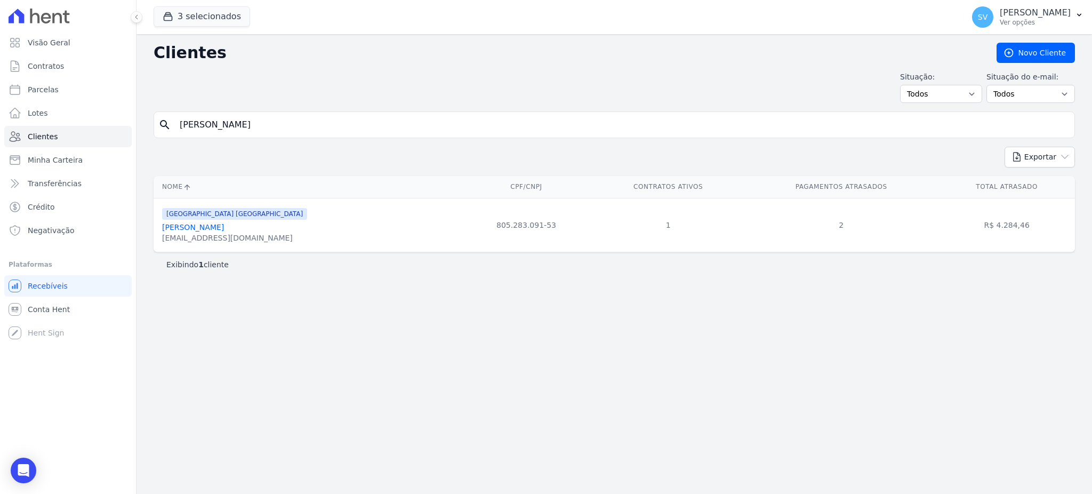
click at [219, 230] on link "Sergio Mitsuo Tamura" at bounding box center [193, 227] width 62 height 9
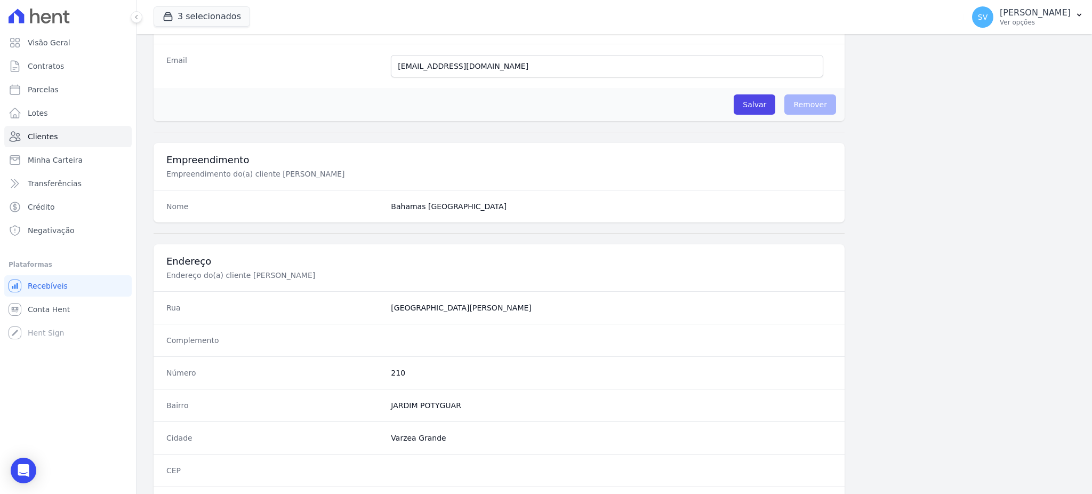
scroll to position [505, 0]
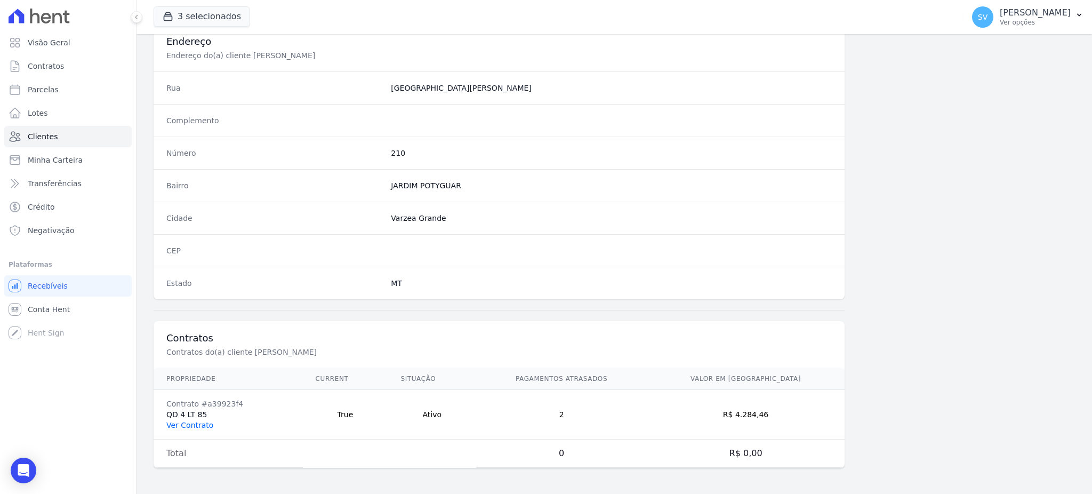
click at [199, 426] on link "Ver Contrato" at bounding box center [189, 425] width 47 height 9
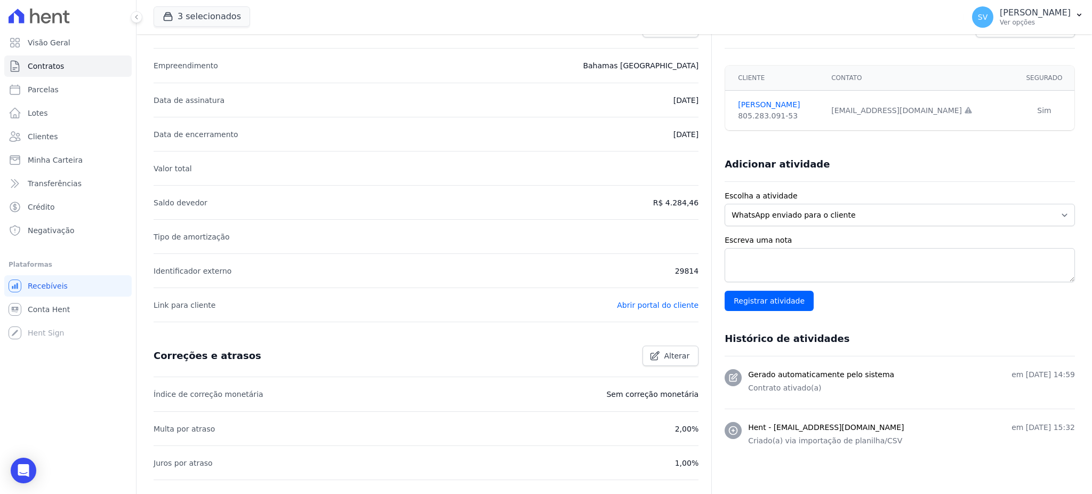
scroll to position [142, 0]
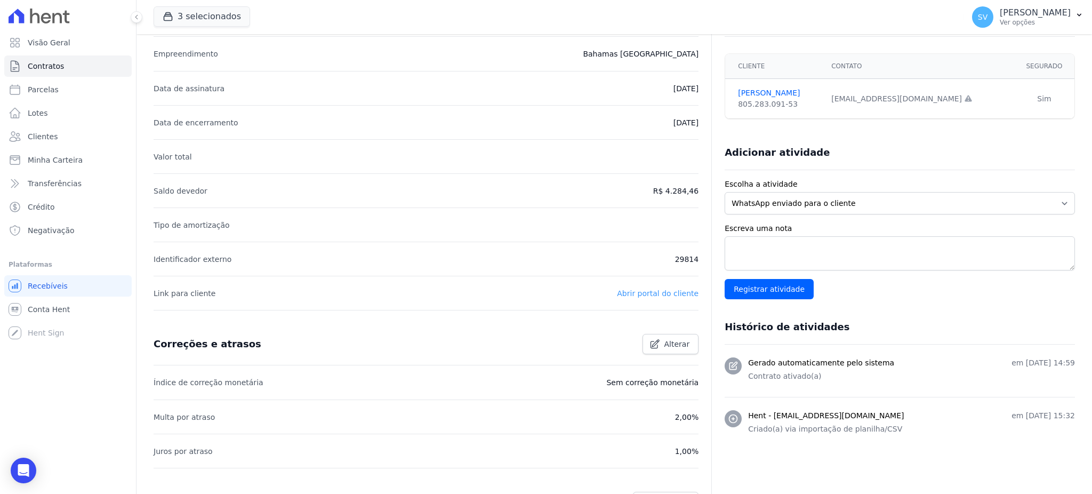
click at [623, 294] on link "Abrir portal do cliente" at bounding box center [658, 293] width 82 height 9
